Goal: Entertainment & Leisure: Consume media (video, audio)

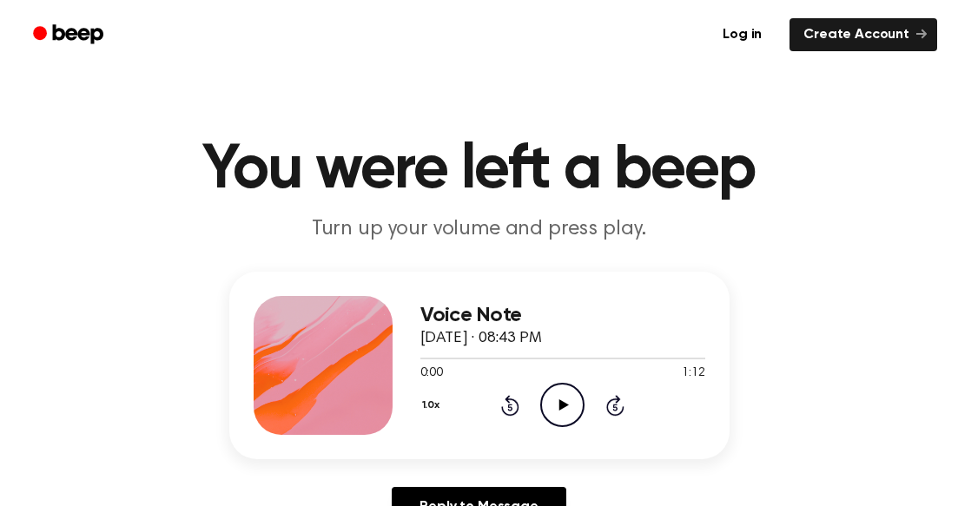
click at [559, 402] on icon at bounding box center [564, 405] width 10 height 11
click at [564, 405] on icon at bounding box center [564, 405] width 10 height 11
click at [507, 402] on icon at bounding box center [510, 405] width 18 height 21
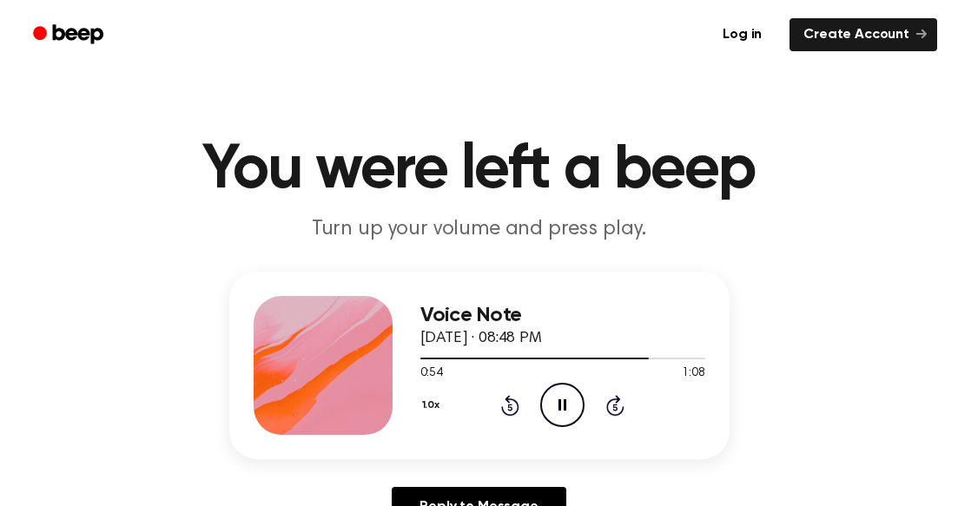
click at [507, 402] on icon at bounding box center [510, 405] width 18 height 21
click at [509, 400] on icon at bounding box center [510, 405] width 18 height 21
click at [507, 404] on icon "Rewind 5 seconds" at bounding box center [509, 405] width 19 height 23
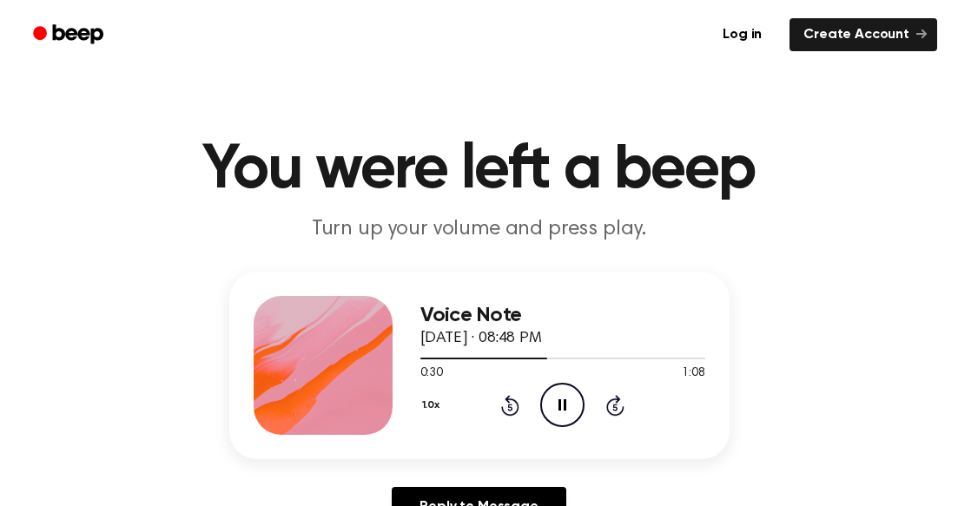
click at [507, 404] on icon "Rewind 5 seconds" at bounding box center [509, 405] width 19 height 23
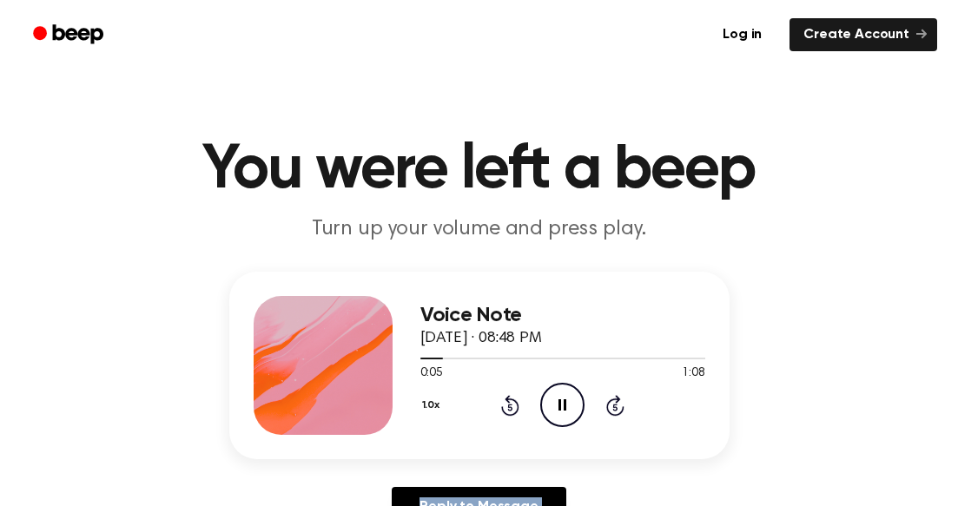
click at [507, 404] on icon "Rewind 5 seconds" at bounding box center [509, 405] width 19 height 23
click at [560, 400] on icon "Play Audio" at bounding box center [562, 405] width 44 height 44
click at [558, 405] on icon "Play Audio" at bounding box center [562, 405] width 44 height 44
